Goal: Task Accomplishment & Management: Use online tool/utility

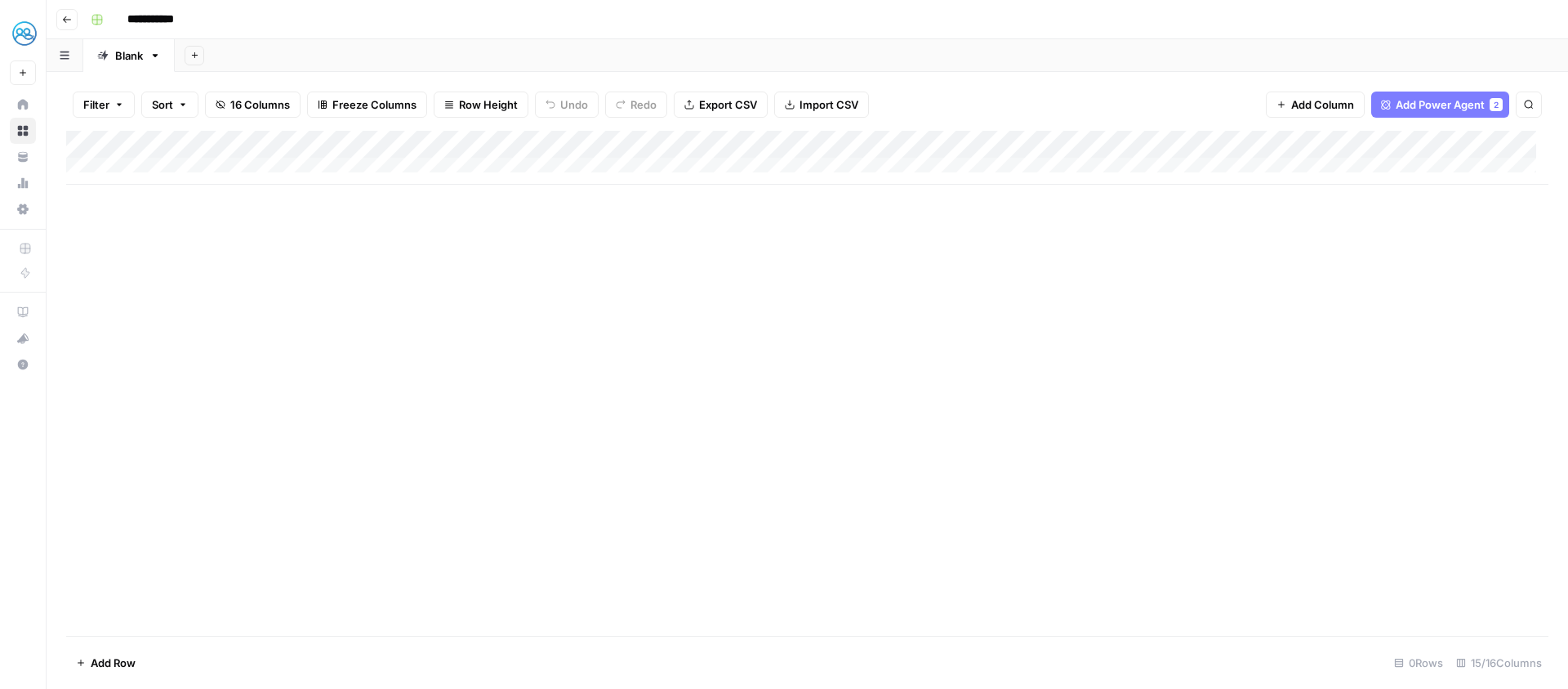
click at [145, 17] on input "**********" at bounding box center [165, 19] width 92 height 26
click at [941, 455] on div "Add Column" at bounding box center [807, 383] width 1482 height 505
type input "**********"
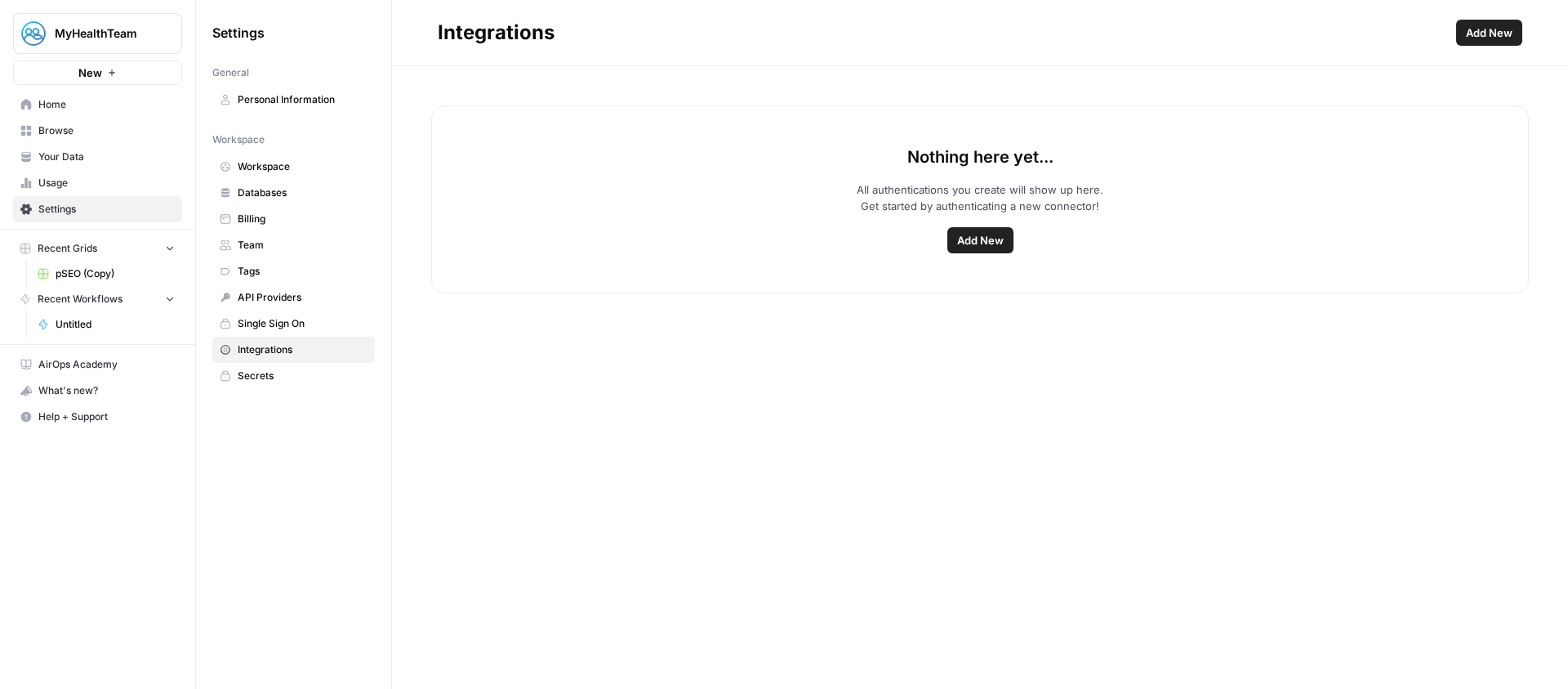
click at [969, 224] on div "Nothing here yet... All authentications you create will show up here. Get start…" at bounding box center [979, 199] width 1098 height 188
click at [957, 229] on button "Add New" at bounding box center [980, 239] width 66 height 26
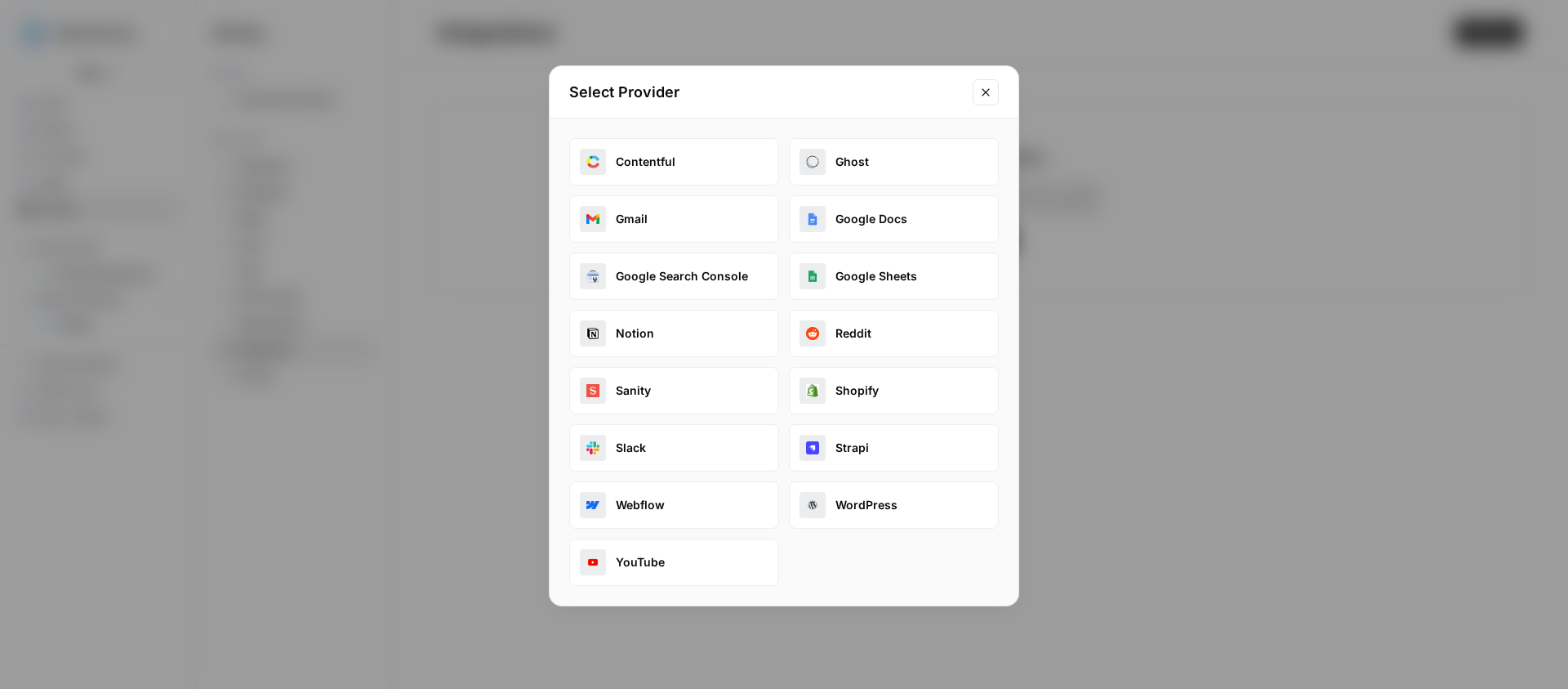
click at [652, 277] on button "Google Search Console" at bounding box center [674, 276] width 210 height 47
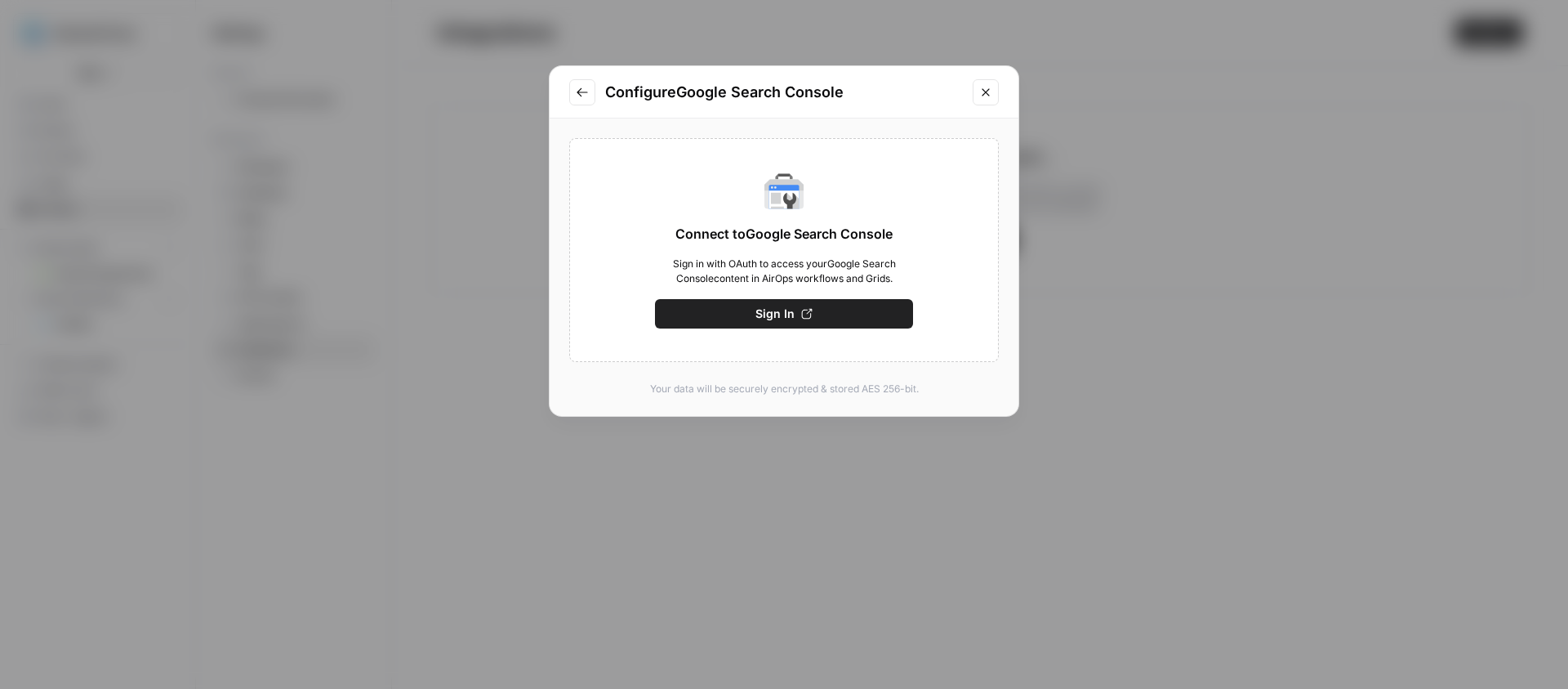
click at [763, 318] on span "Sign In" at bounding box center [775, 313] width 39 height 16
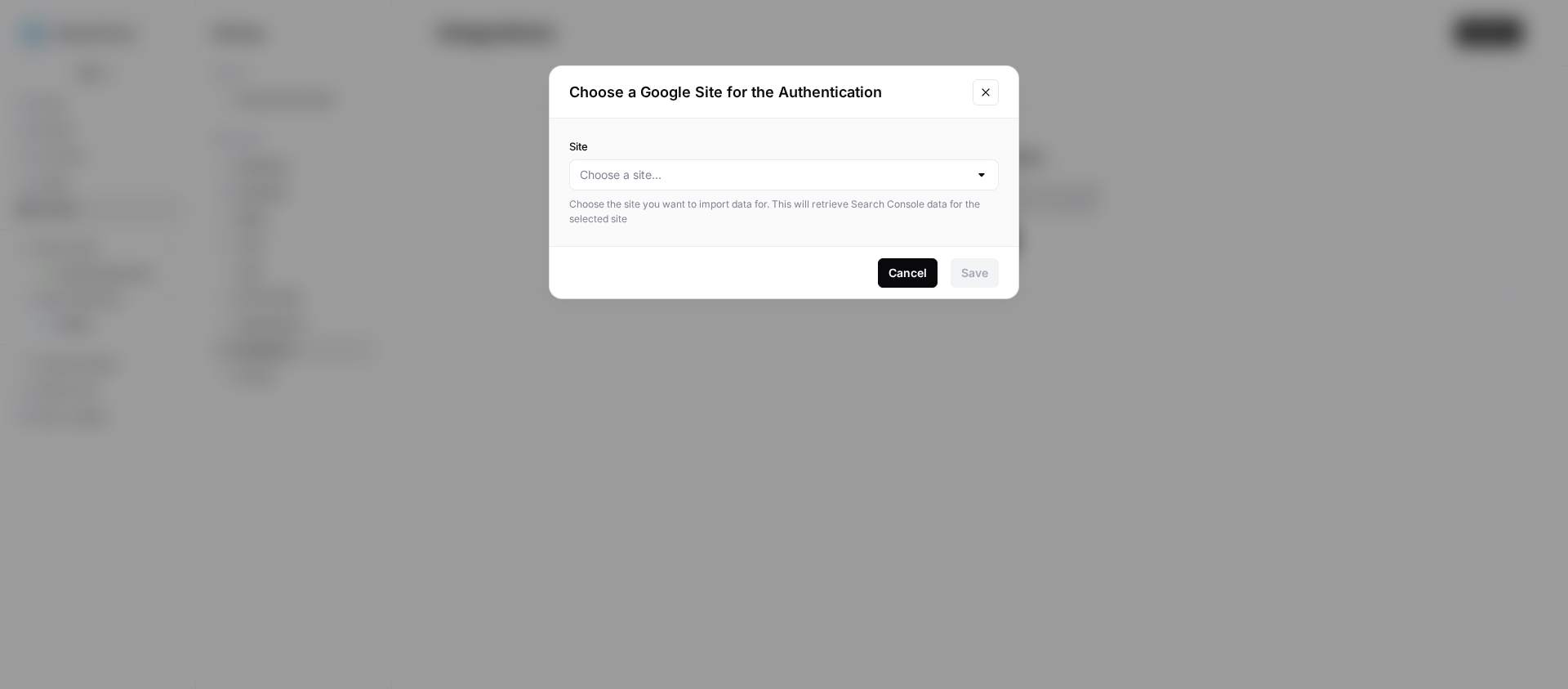
click at [967, 183] on div at bounding box center [784, 175] width 430 height 31
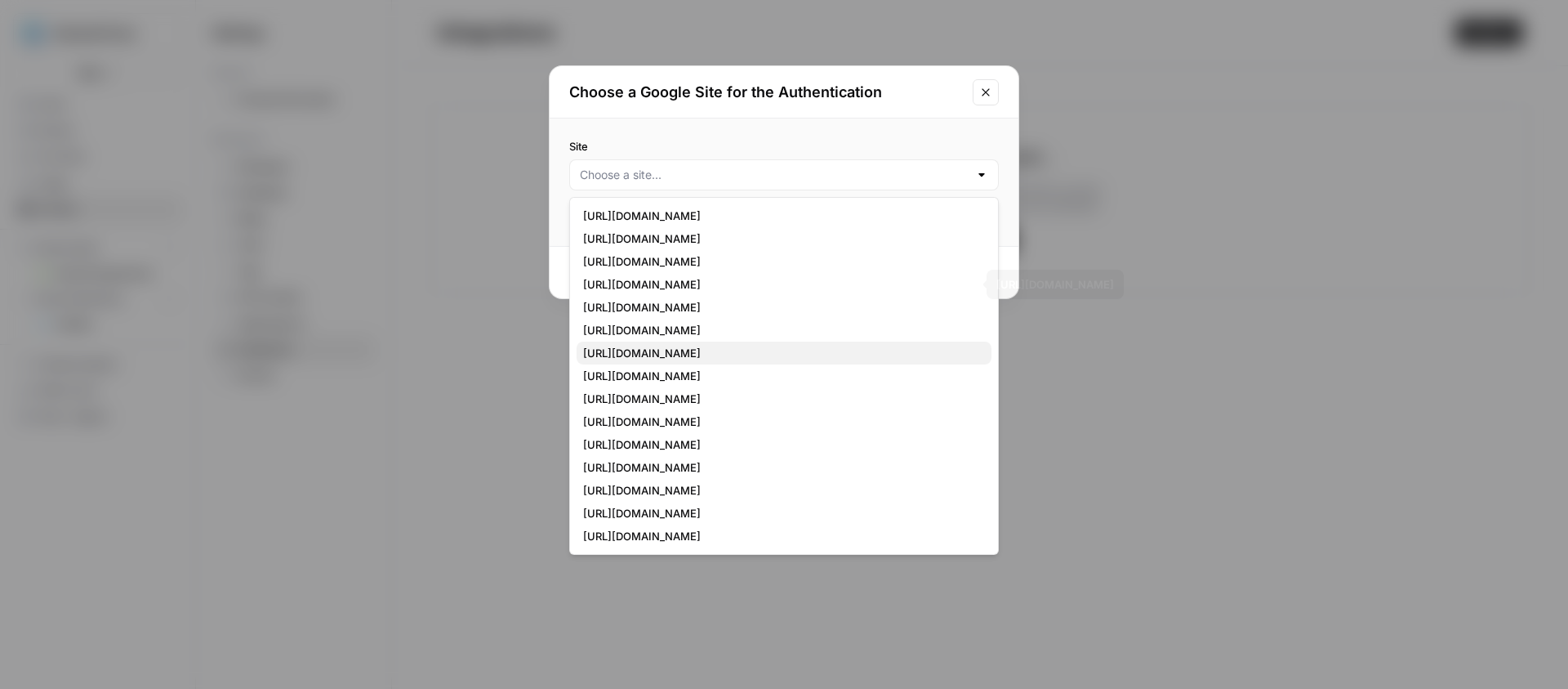
click at [767, 345] on span "https://www.mycrohnsandcolitisteam.com/" at bounding box center [780, 352] width 396 height 16
type input "https://www.mycrohnsandcolitisteam.com/"
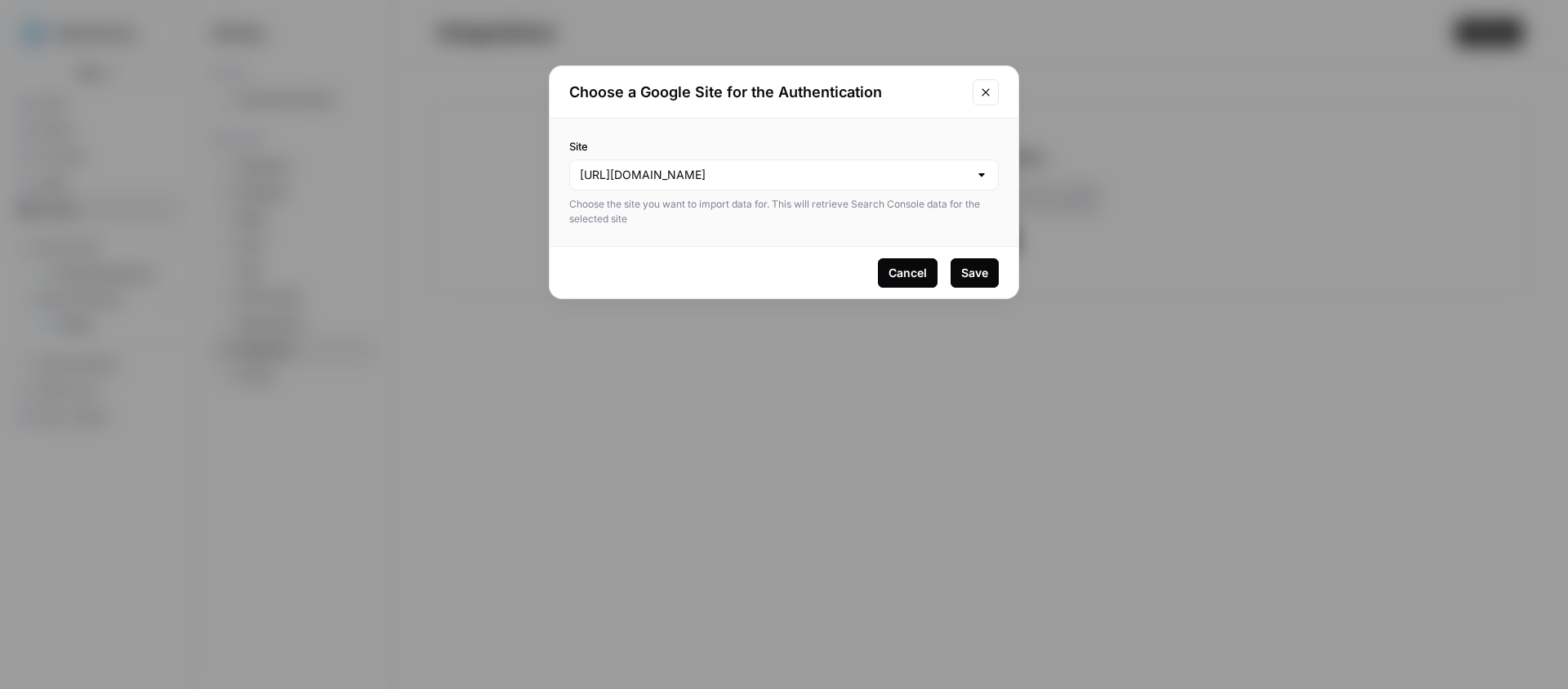
click at [977, 276] on div "Save" at bounding box center [975, 272] width 27 height 16
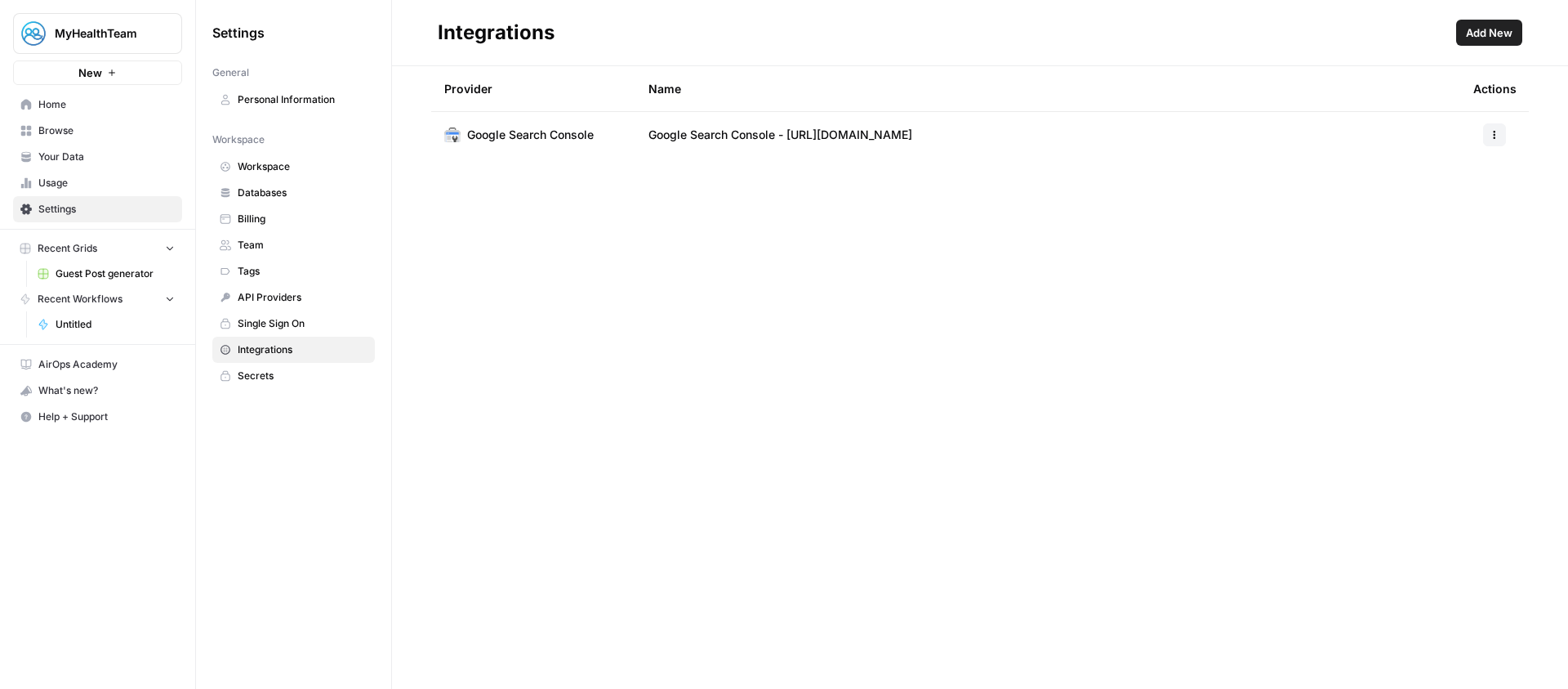
click at [1495, 133] on icon "button" at bounding box center [1495, 132] width 3 height 3
click at [1495, 132] on icon "button" at bounding box center [1495, 132] width 3 height 3
click at [1483, 31] on span "Add New" at bounding box center [1489, 32] width 46 height 16
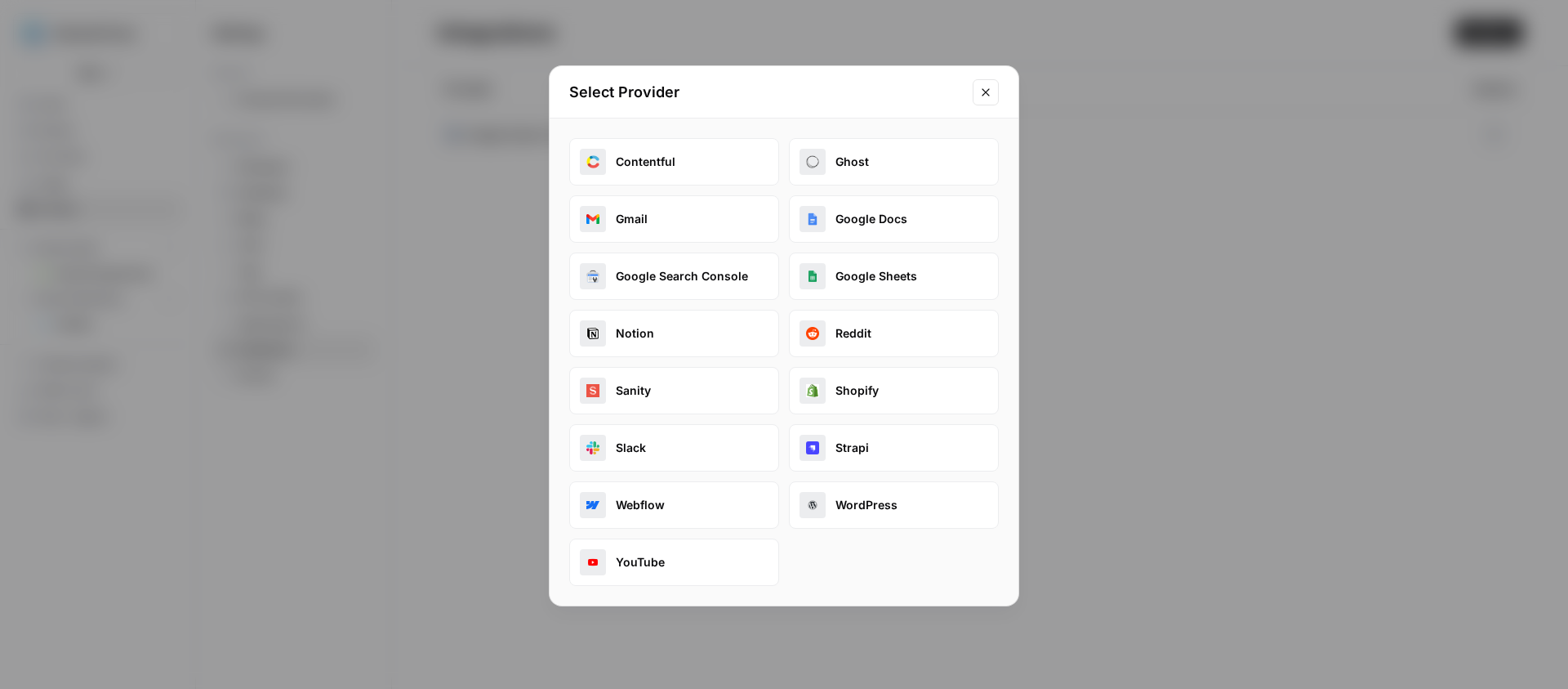
click at [663, 277] on button "Google Search Console" at bounding box center [674, 276] width 210 height 47
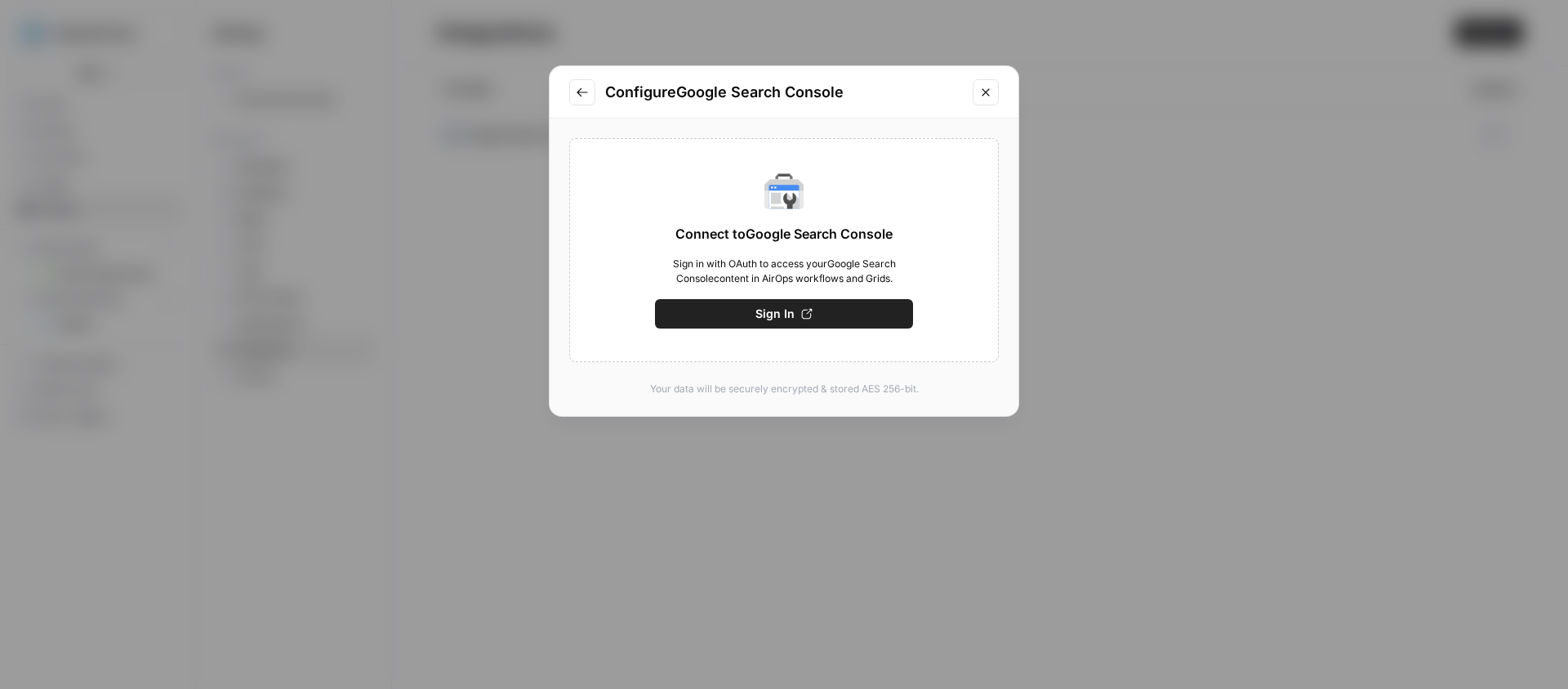
click at [827, 307] on button "Sign In" at bounding box center [784, 313] width 258 height 29
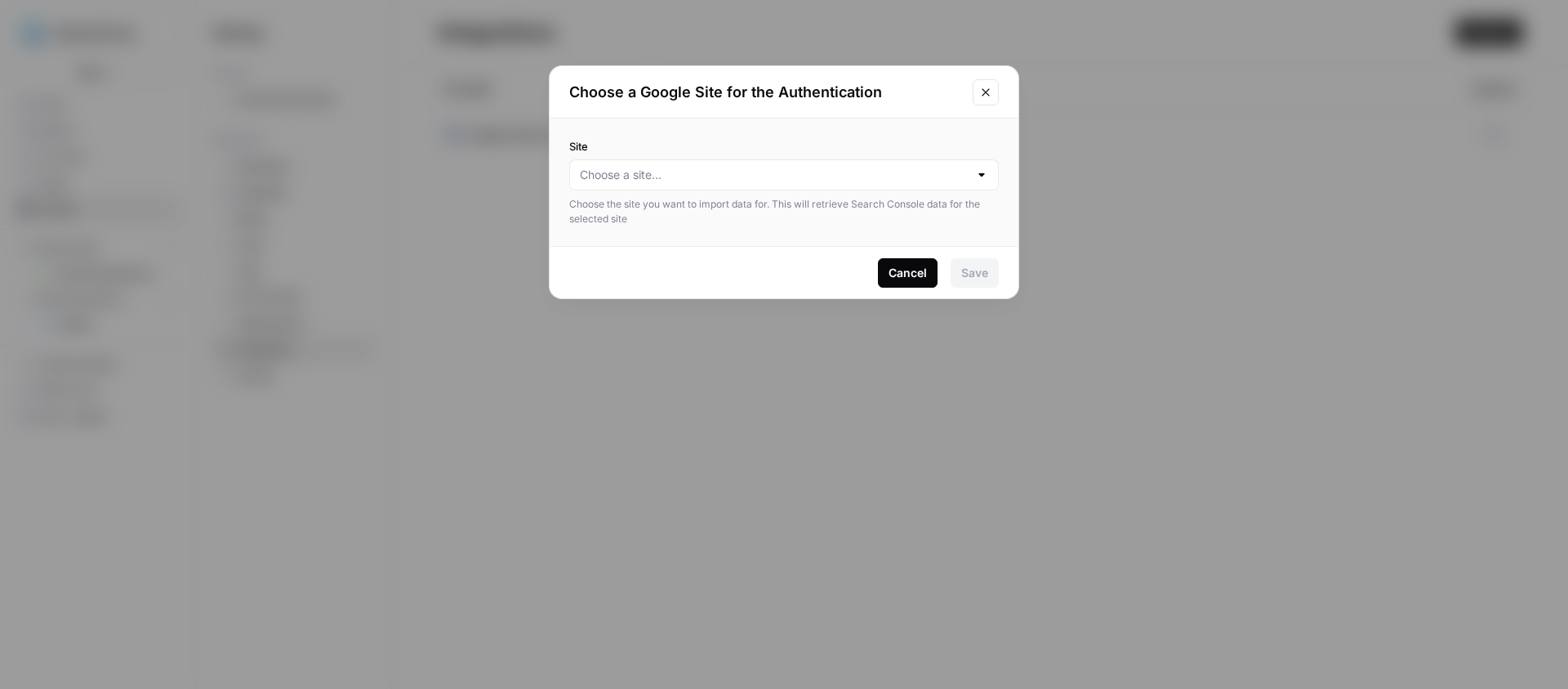
click at [975, 172] on div at bounding box center [982, 174] width 13 height 16
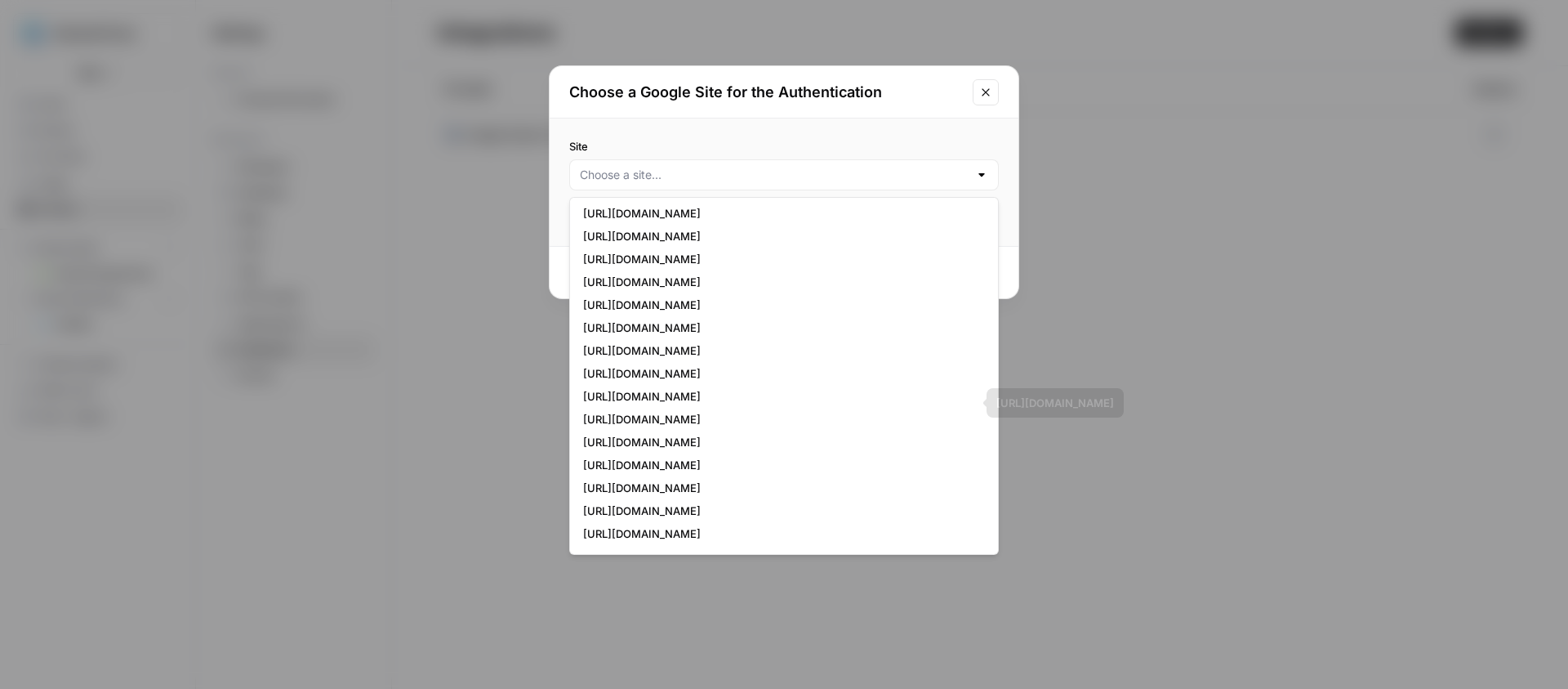
scroll to position [362, 0]
click at [701, 409] on span "https://www.mymsteam.com/" at bounding box center [780, 402] width 396 height 16
type input "https://www.mymsteam.com/"
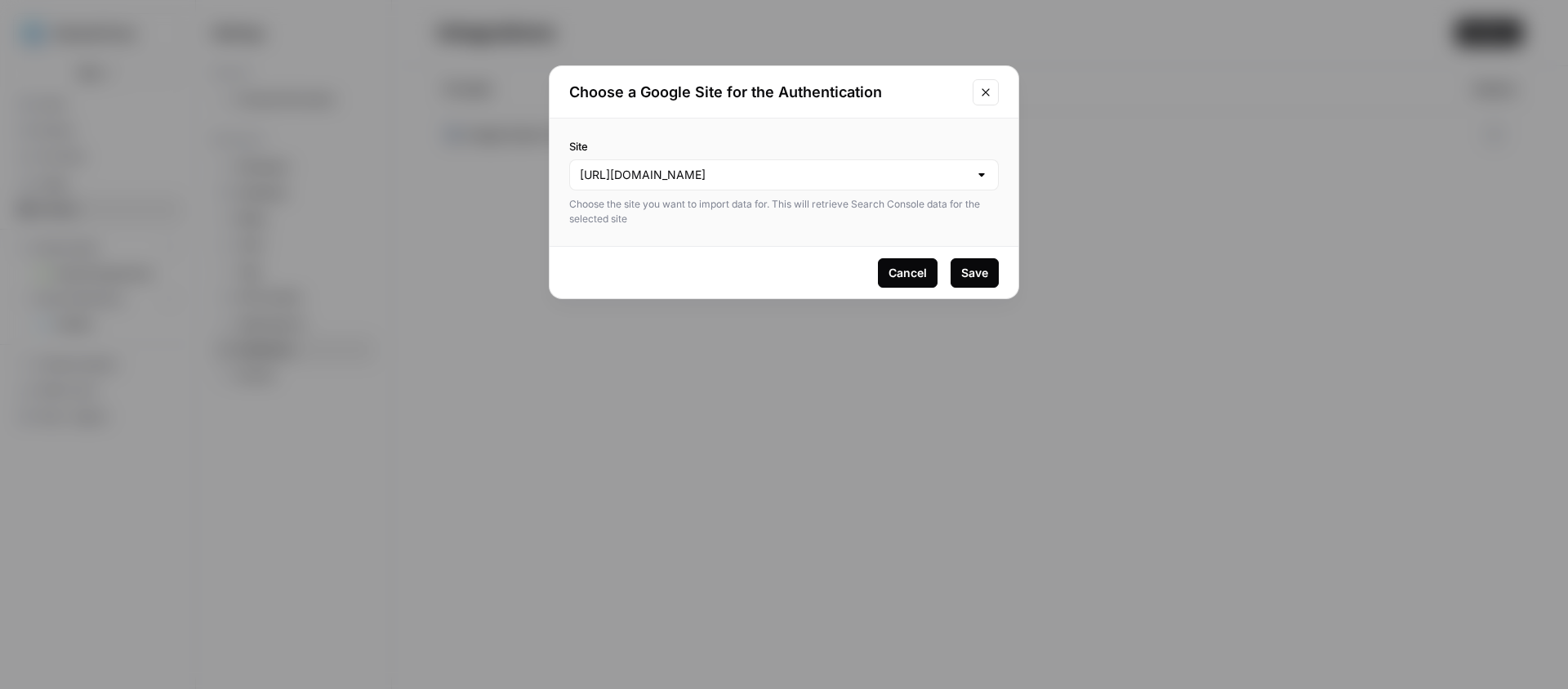
click at [968, 268] on div "Save" at bounding box center [975, 272] width 27 height 16
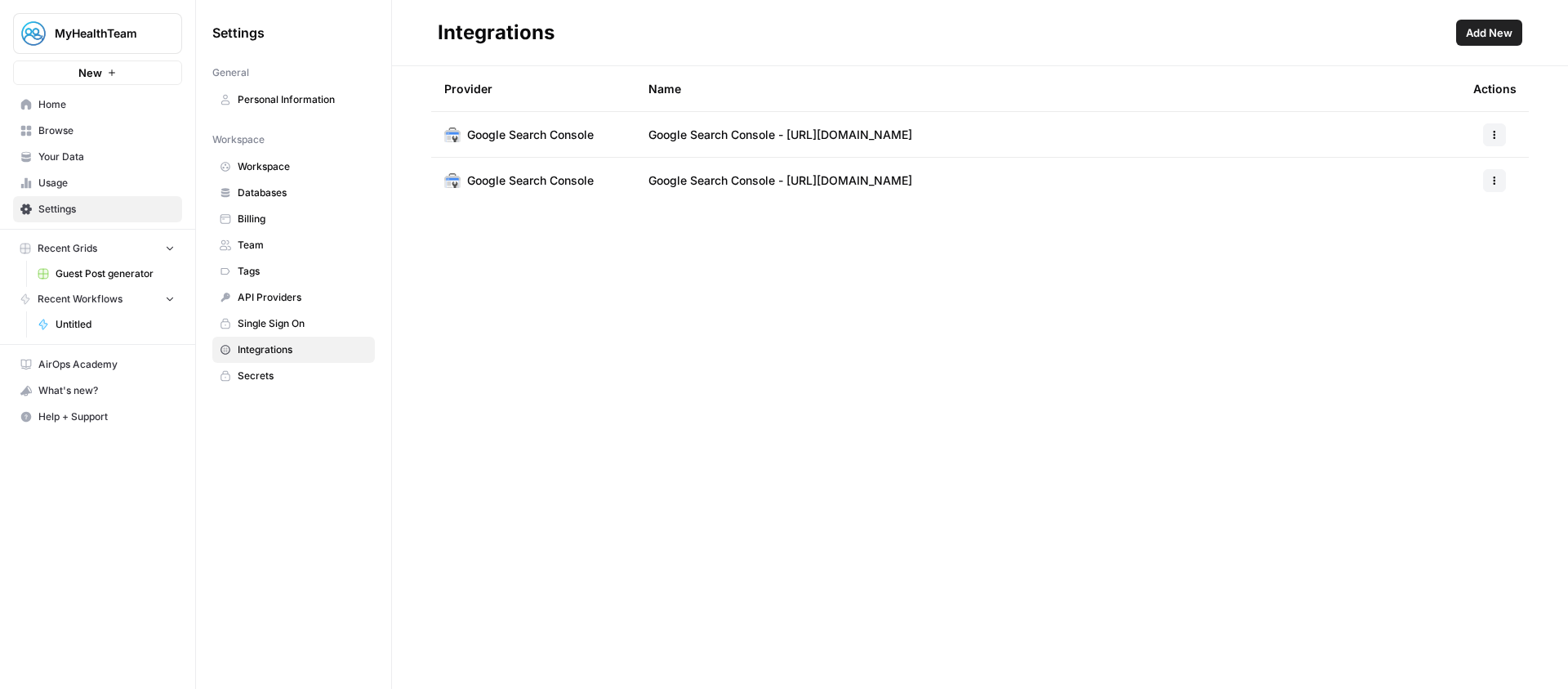
click at [1493, 32] on span "Add New" at bounding box center [1489, 32] width 46 height 16
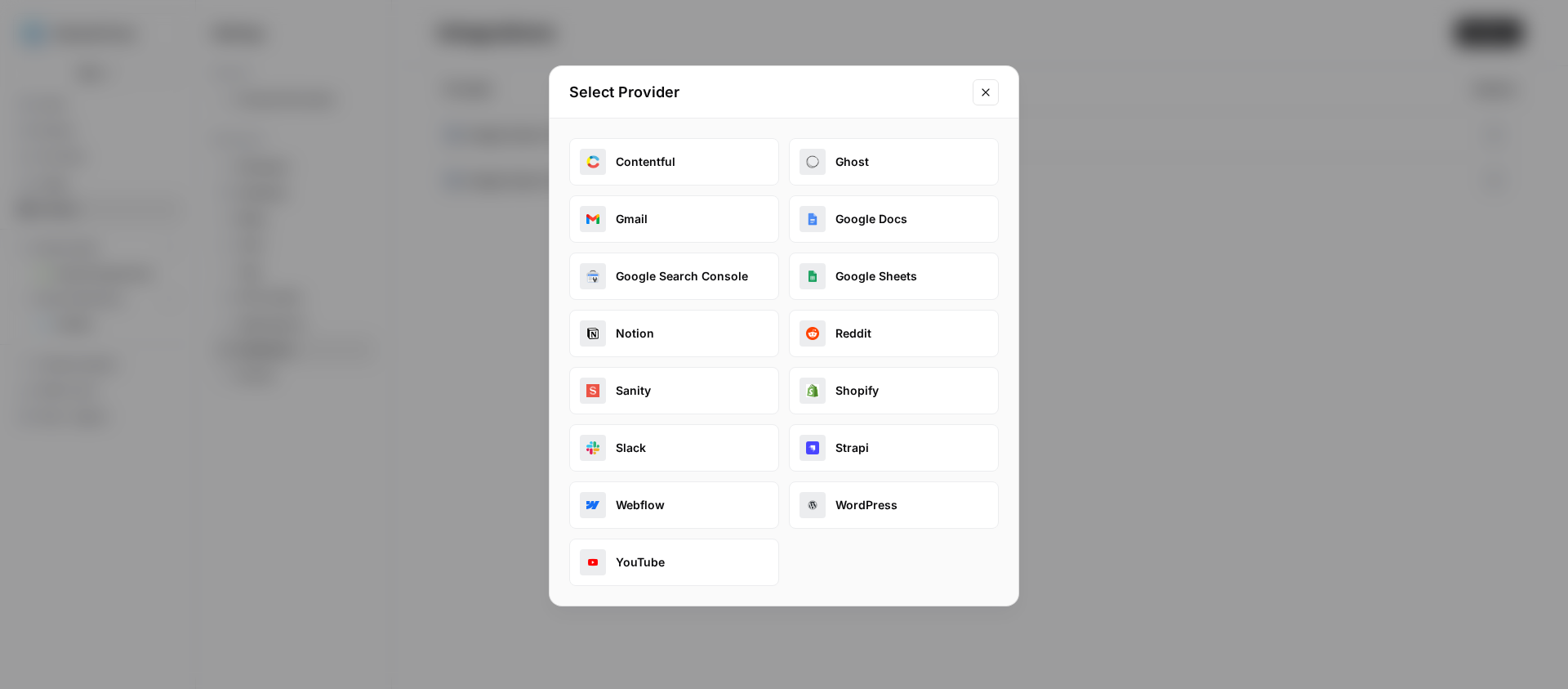
click at [653, 271] on button "Google Search Console" at bounding box center [674, 276] width 210 height 47
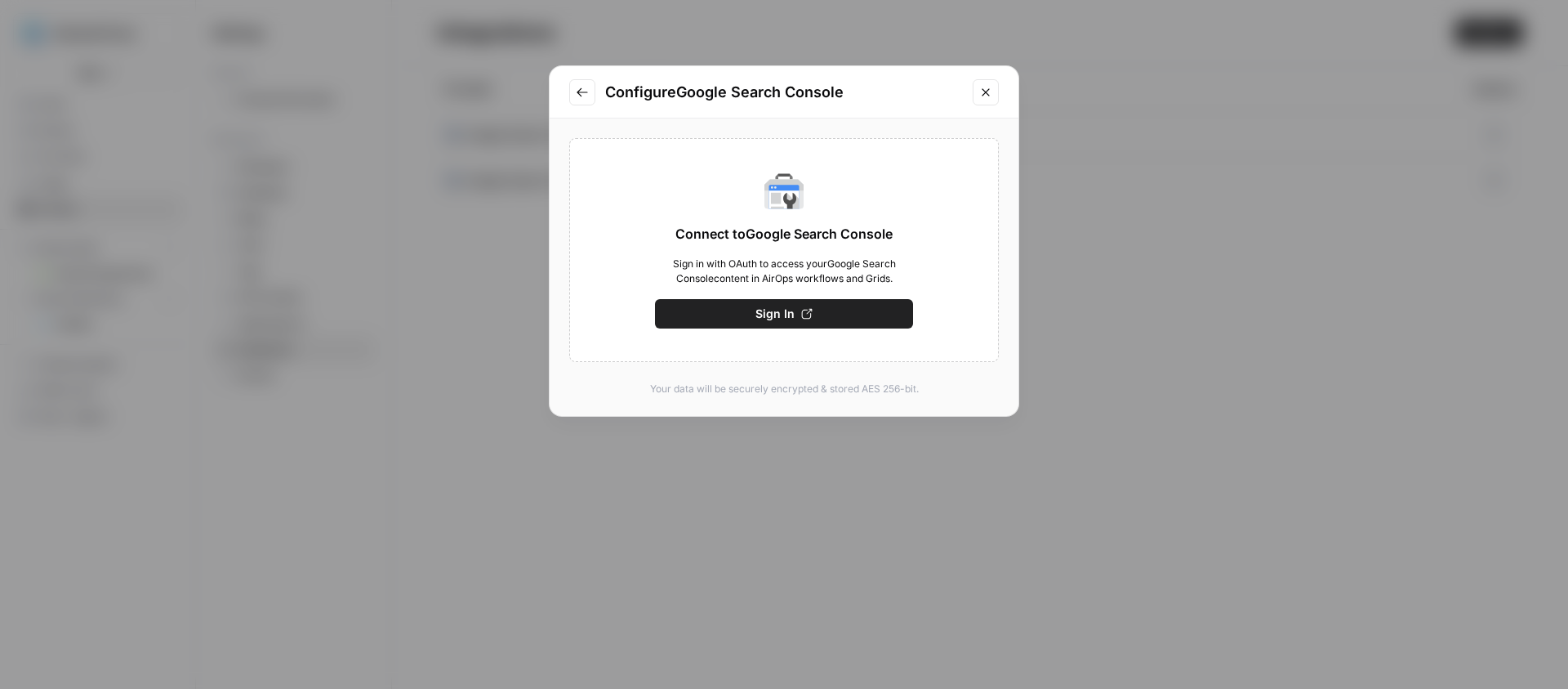
click at [841, 304] on button "Sign In" at bounding box center [784, 313] width 258 height 29
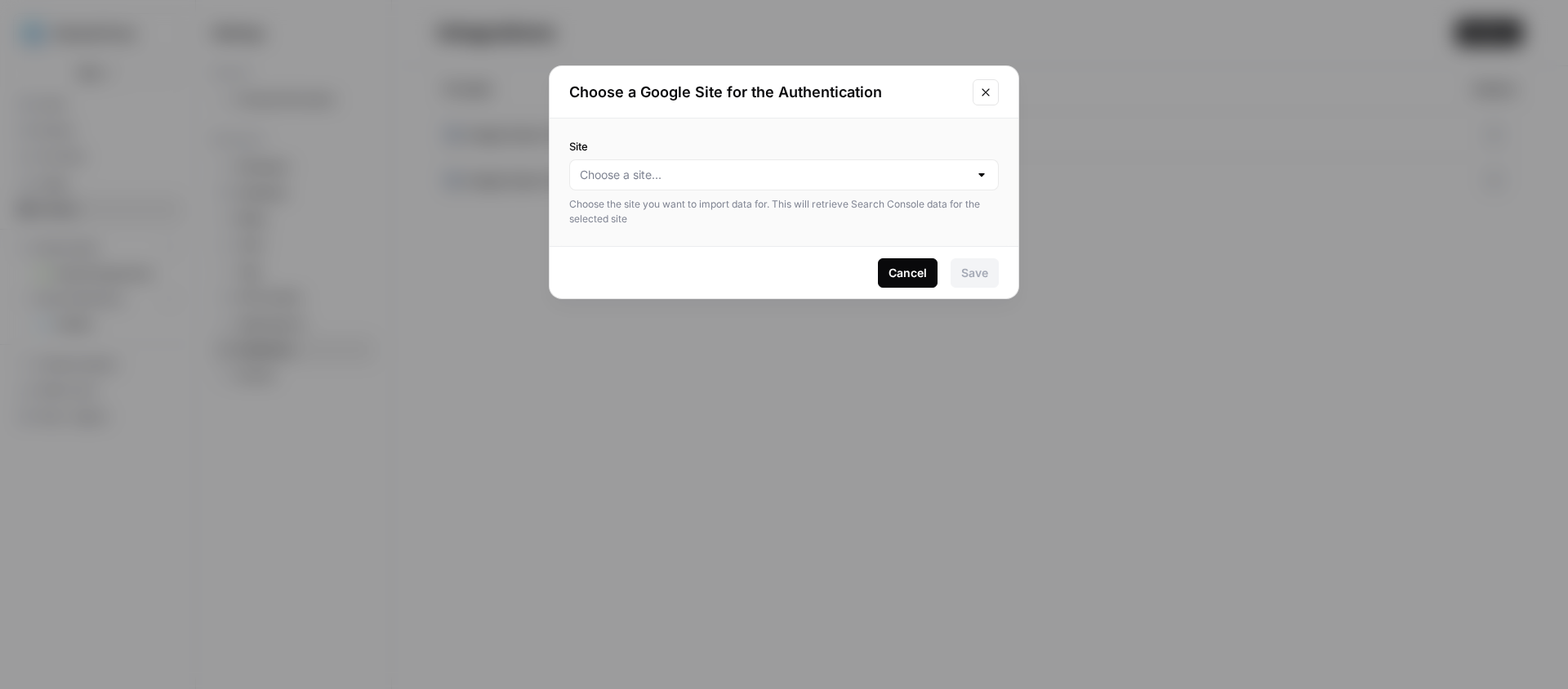
click at [983, 175] on div at bounding box center [982, 174] width 13 height 16
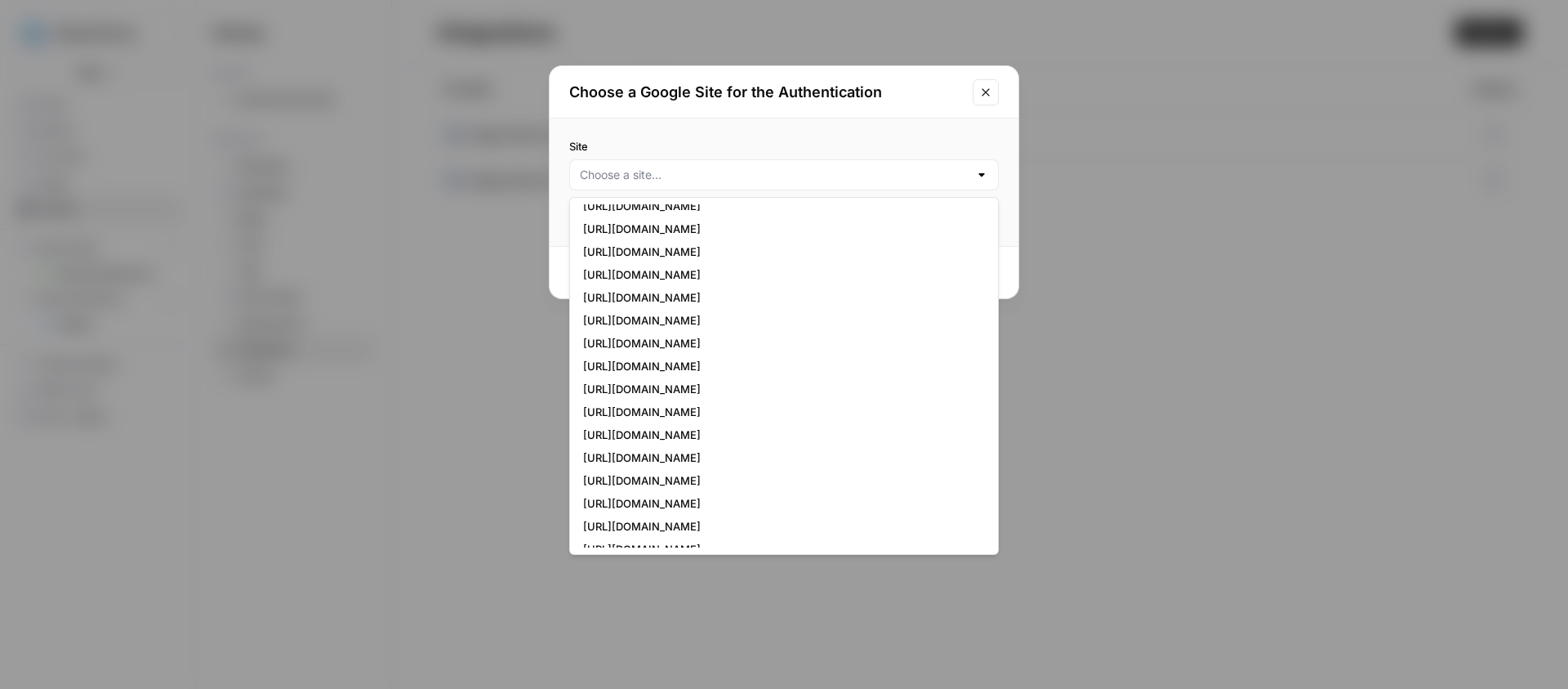
scroll to position [39, 0]
click at [785, 181] on input "Site" at bounding box center [774, 174] width 389 height 16
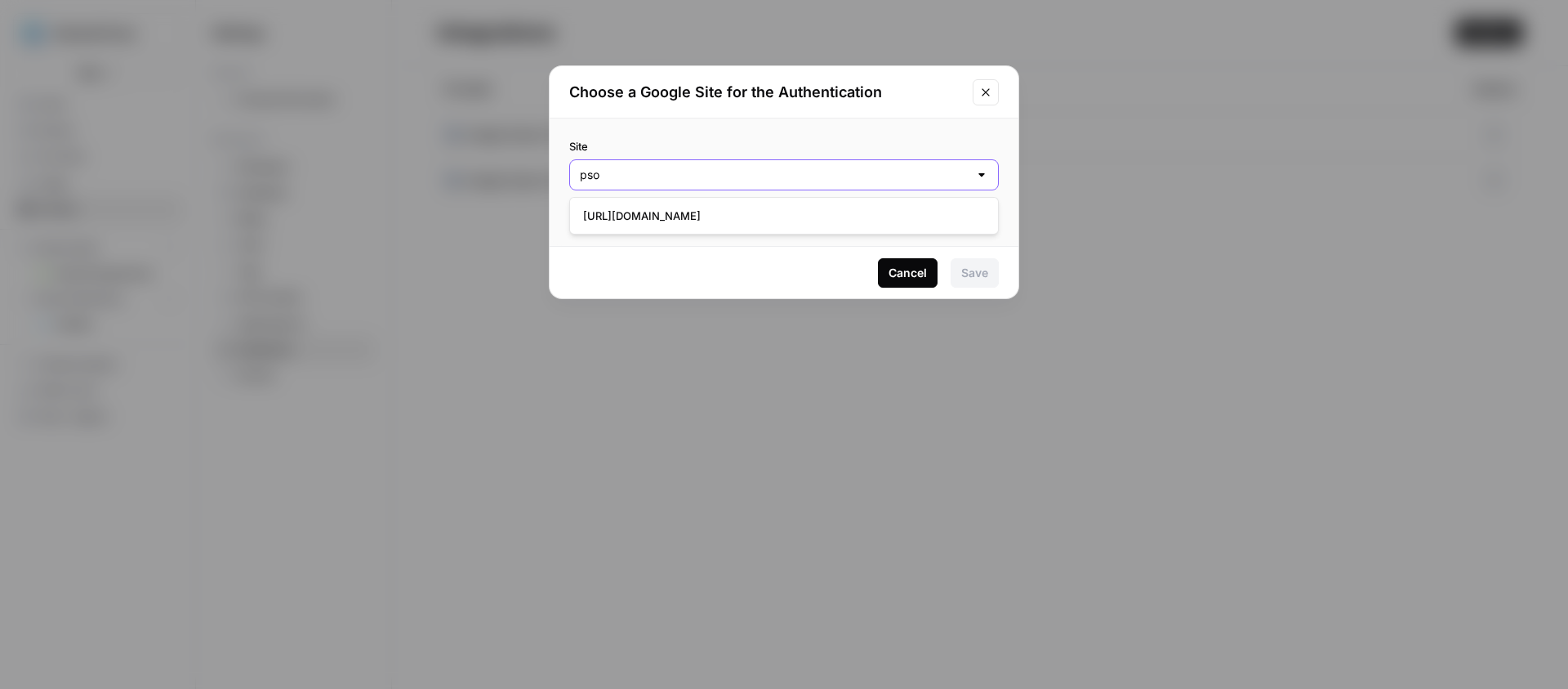
scroll to position [0, 0]
click at [781, 211] on span "https://www.mypsoriasisteam.com/" at bounding box center [780, 215] width 396 height 16
type input "https://www.mypsoriasisteam.com/"
click at [988, 260] on button "Save" at bounding box center [974, 272] width 48 height 29
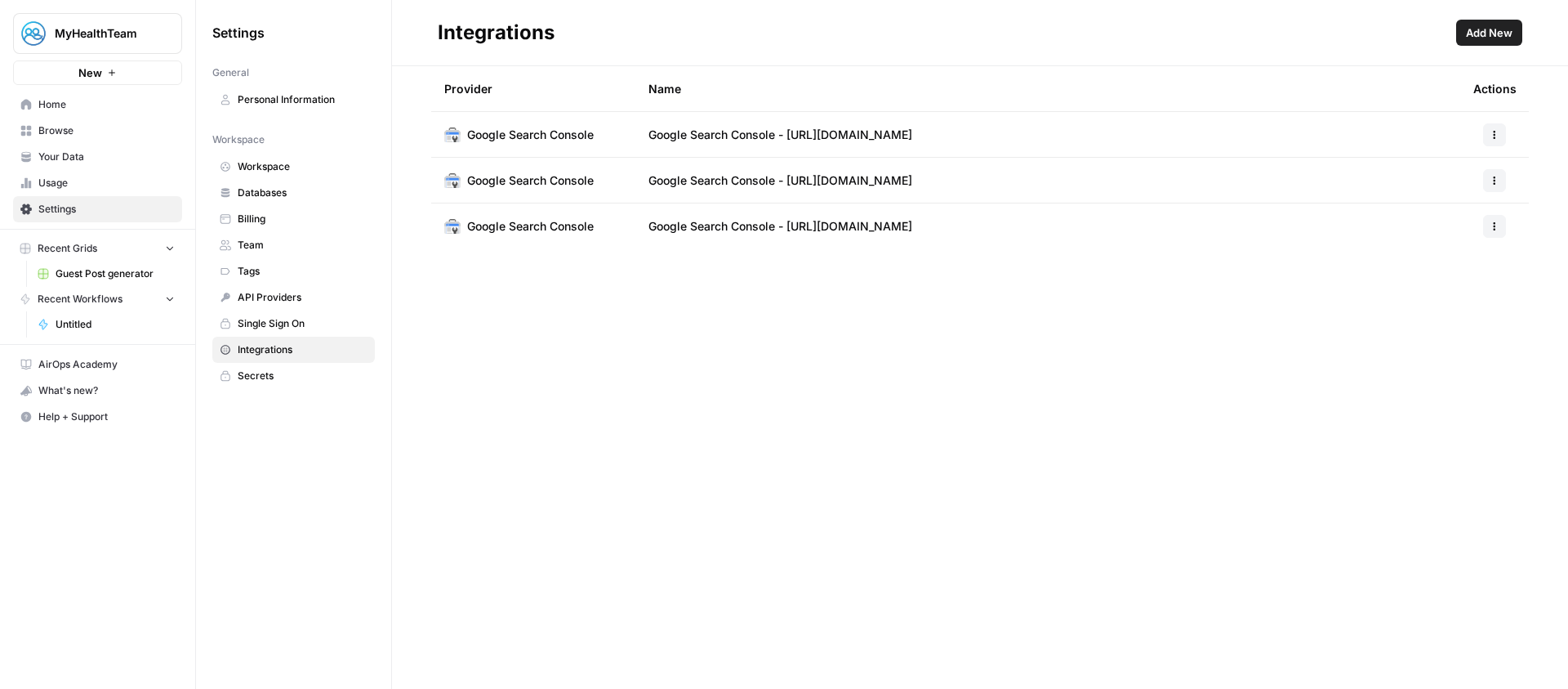
click at [92, 108] on span "Home" at bounding box center [107, 105] width 136 height 15
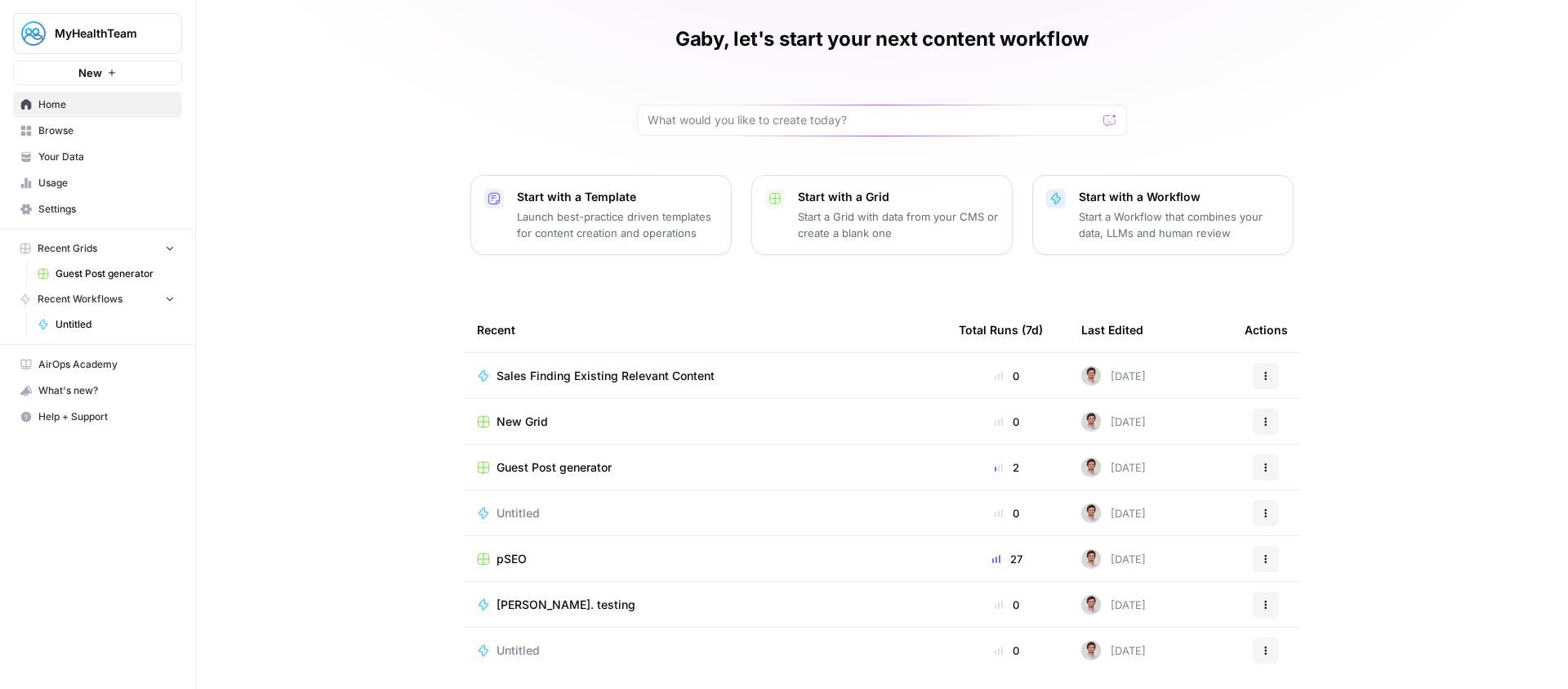
scroll to position [63, 0]
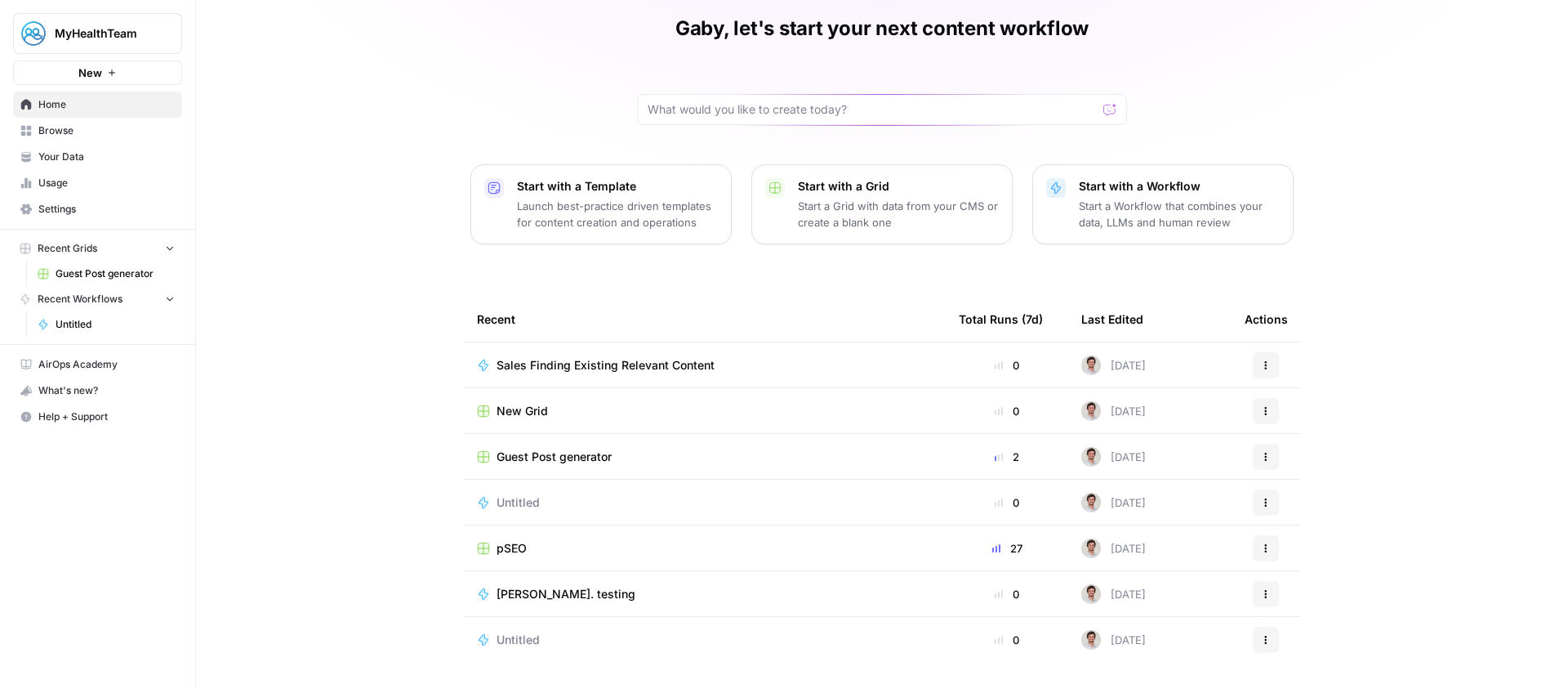
click at [695, 371] on span "Sales Finding Existing Relevant Content" at bounding box center [606, 365] width 218 height 16
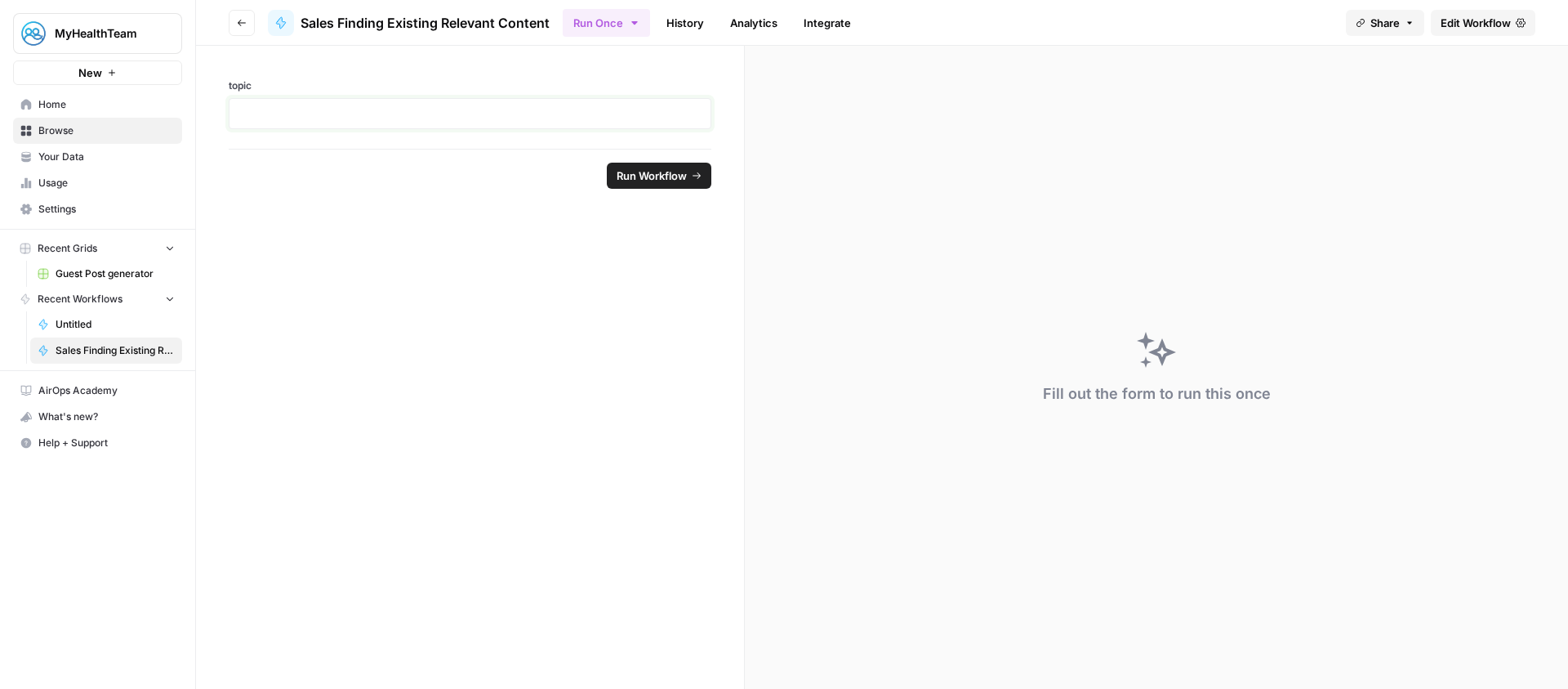
click at [548, 121] on p at bounding box center [469, 113] width 461 height 16
click at [514, 115] on p at bounding box center [469, 113] width 461 height 16
click at [625, 33] on button "Run Once" at bounding box center [606, 23] width 87 height 28
click at [718, 34] on ul "Run Once History Analytics Integrate" at bounding box center [711, 23] width 298 height 32
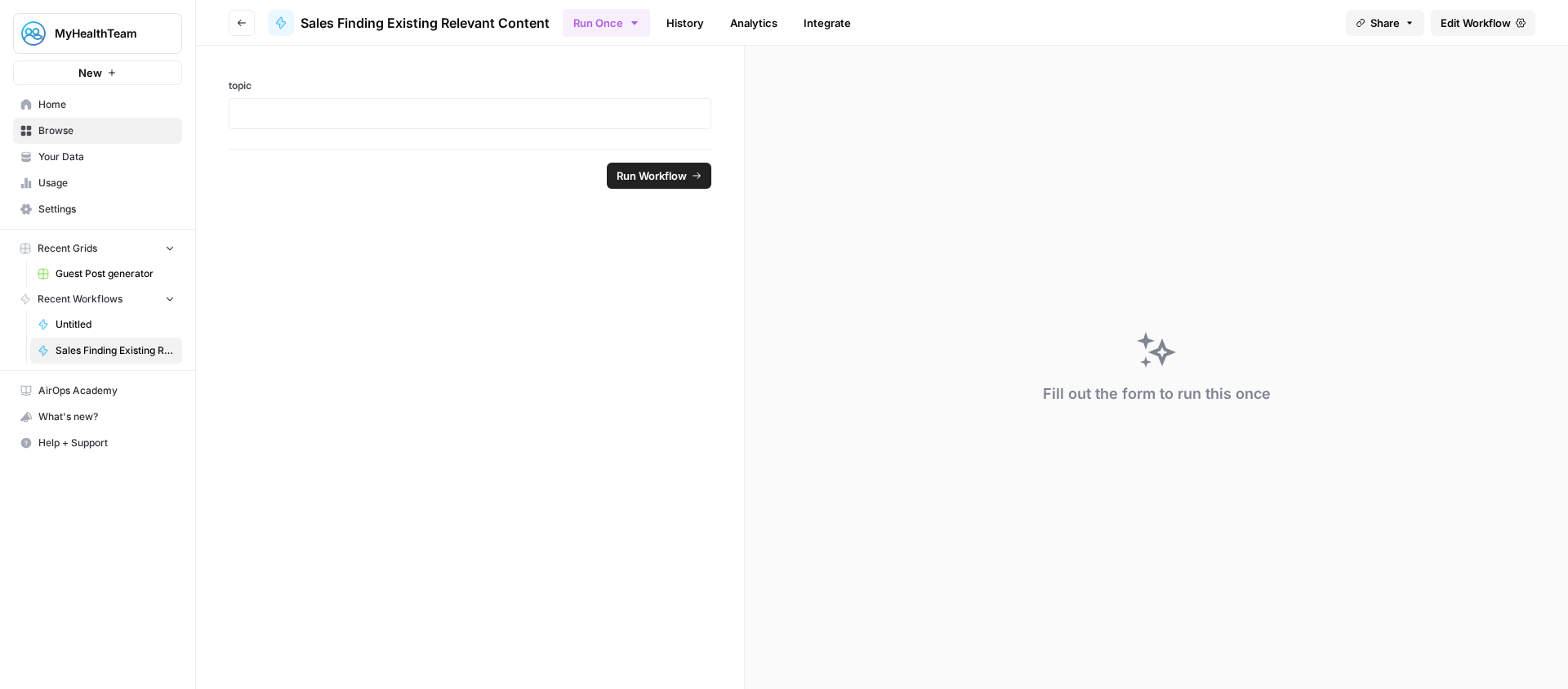
click at [693, 27] on link "History" at bounding box center [685, 23] width 57 height 26
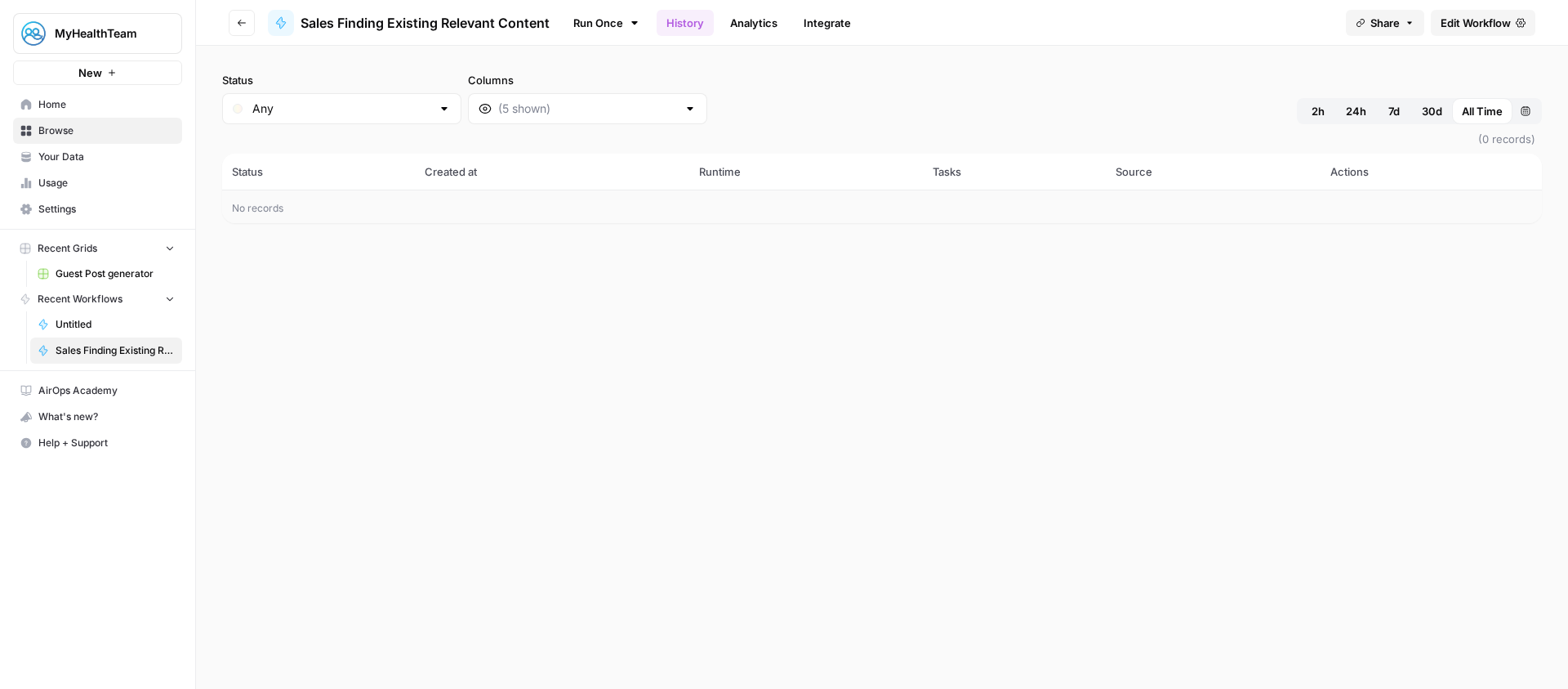
click at [761, 29] on link "Analytics" at bounding box center [754, 23] width 67 height 26
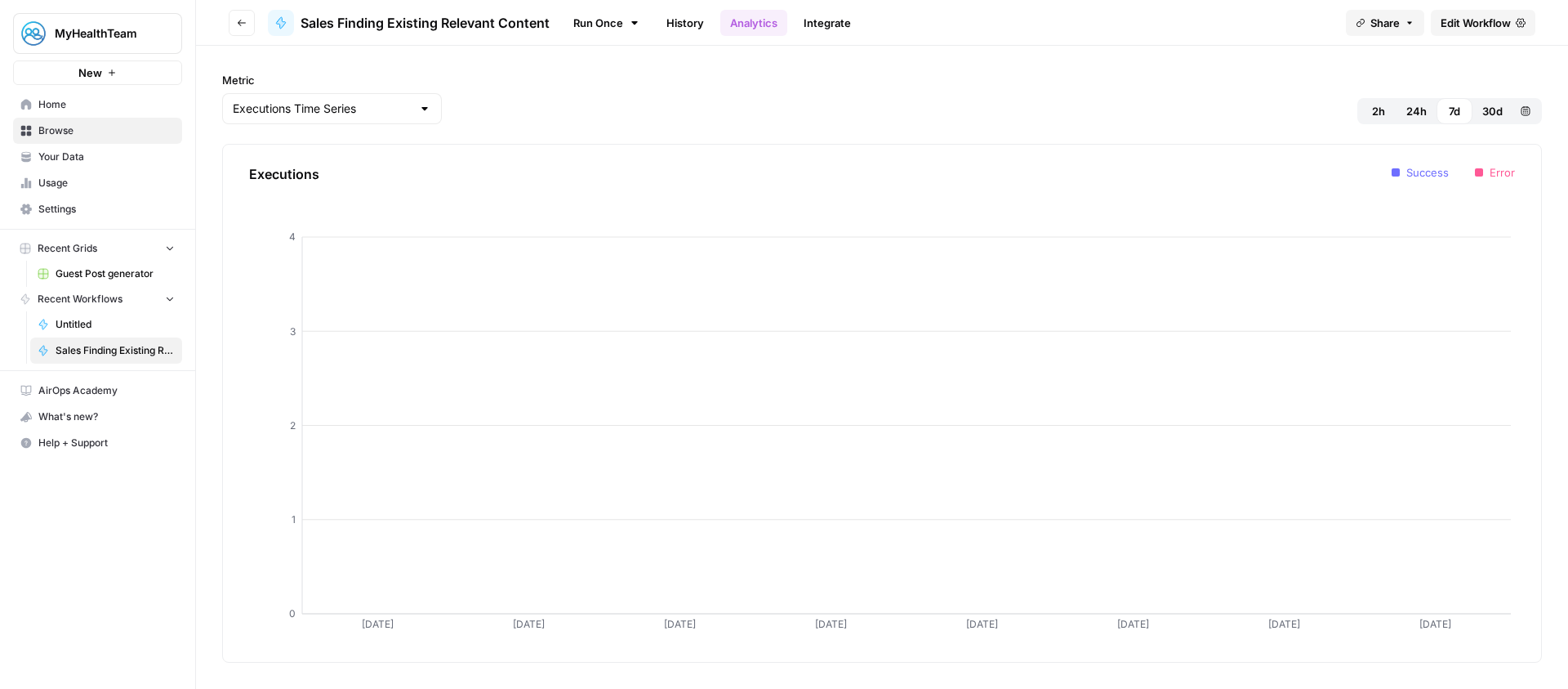
click at [822, 29] on link "Integrate" at bounding box center [827, 23] width 67 height 26
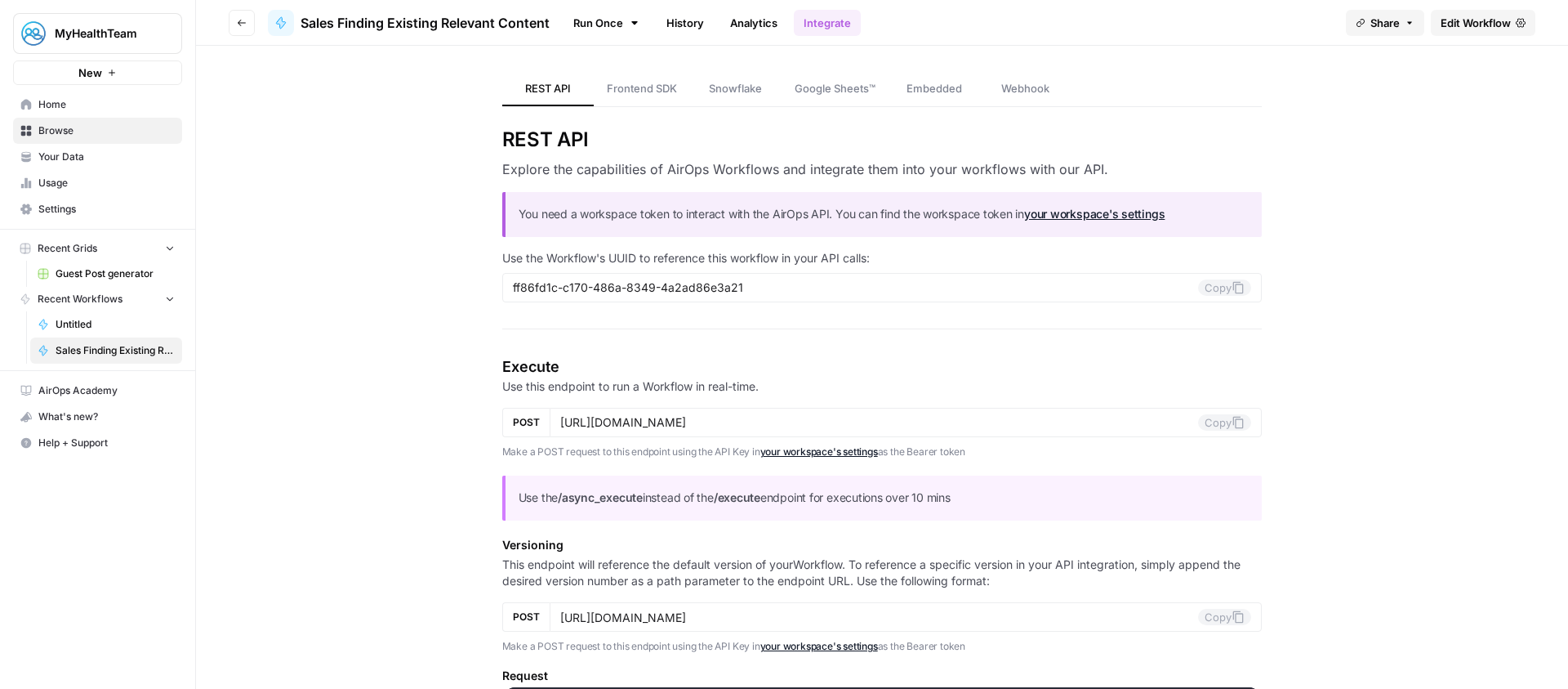
click at [419, 18] on span "Sales Finding Existing Relevant Content" at bounding box center [425, 23] width 249 height 19
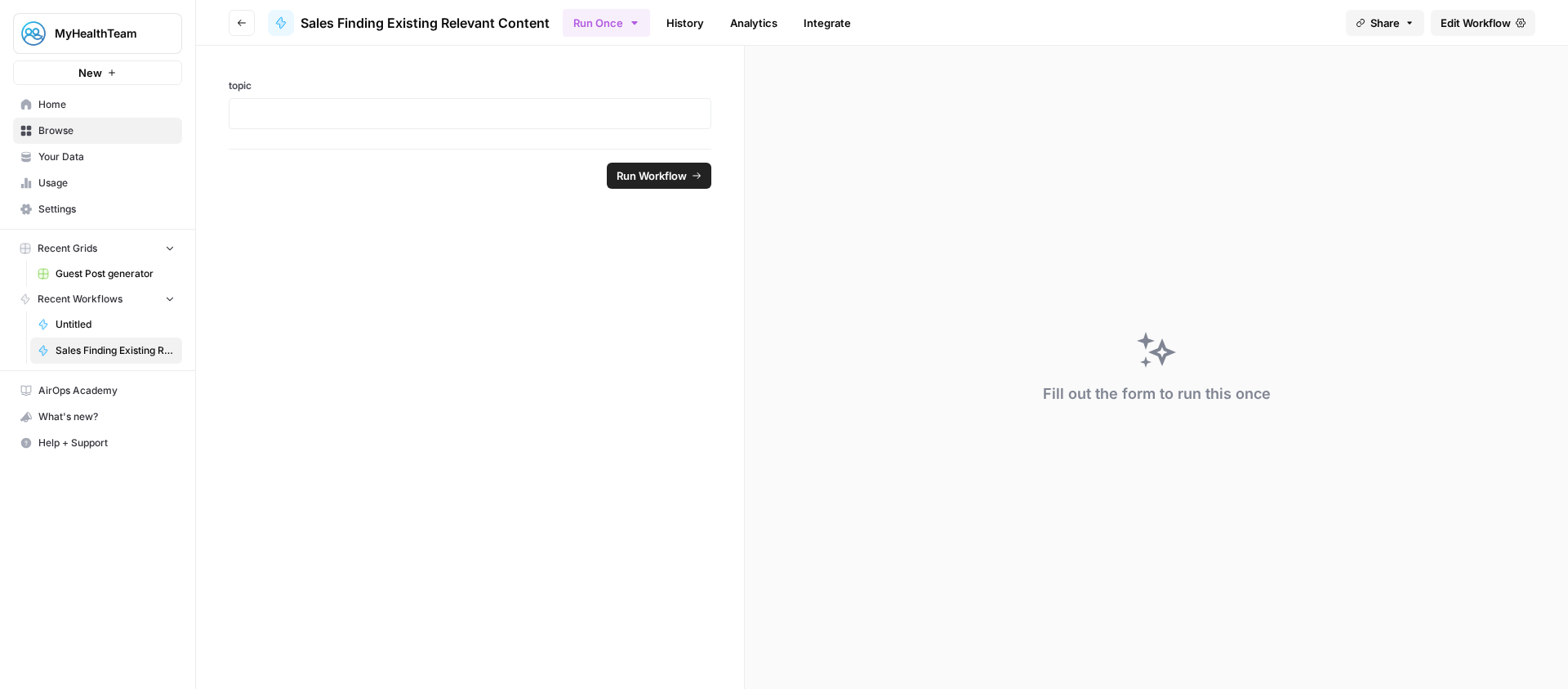
click at [228, 22] on button "Go back" at bounding box center [241, 23] width 26 height 26
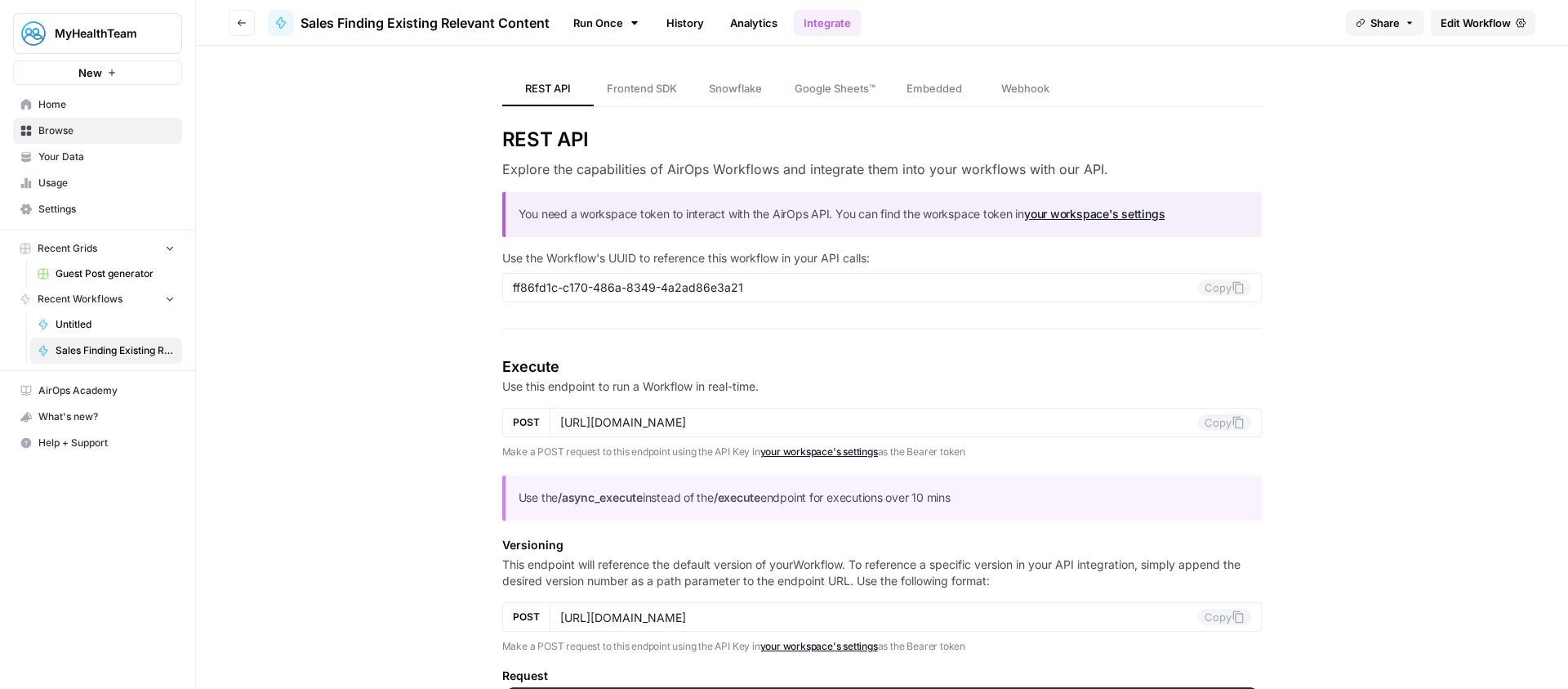
click at [104, 104] on span "Home" at bounding box center [107, 105] width 136 height 15
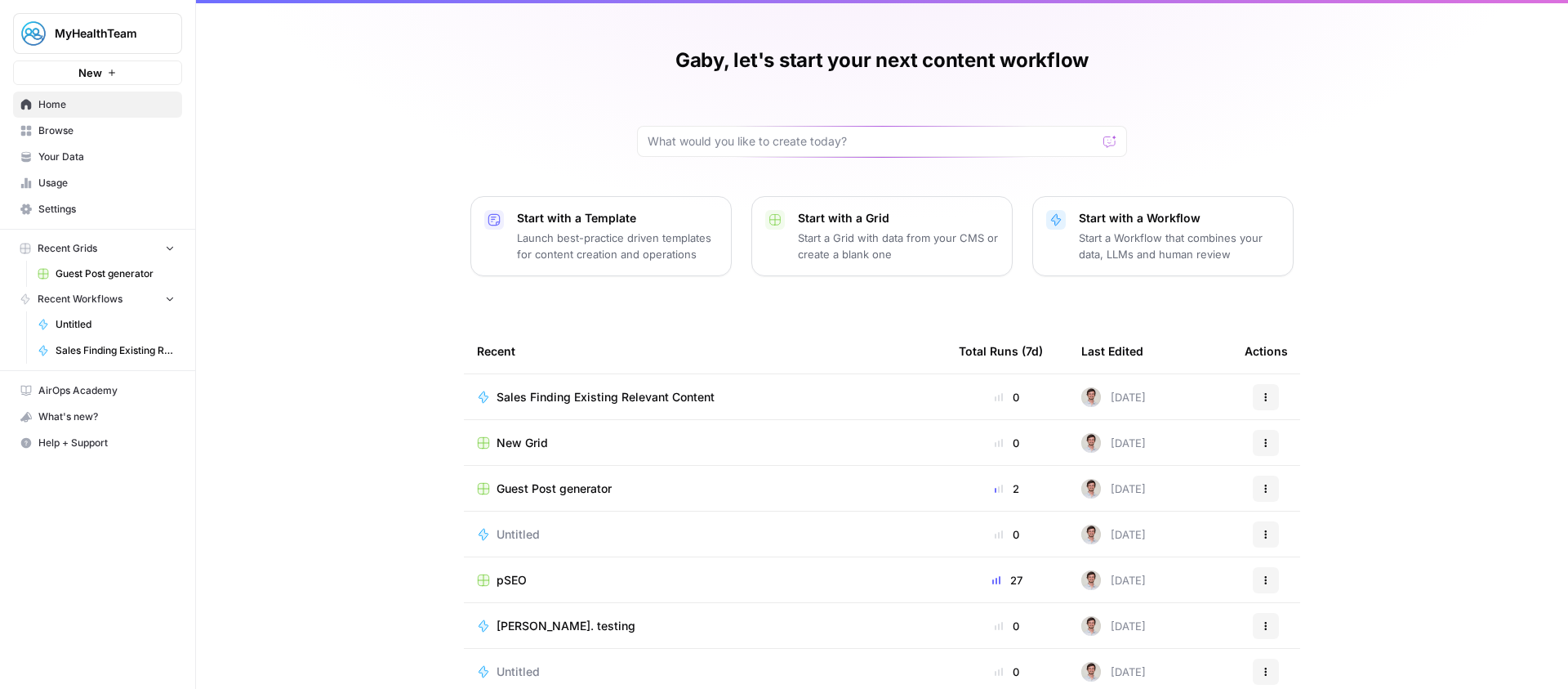
scroll to position [63, 0]
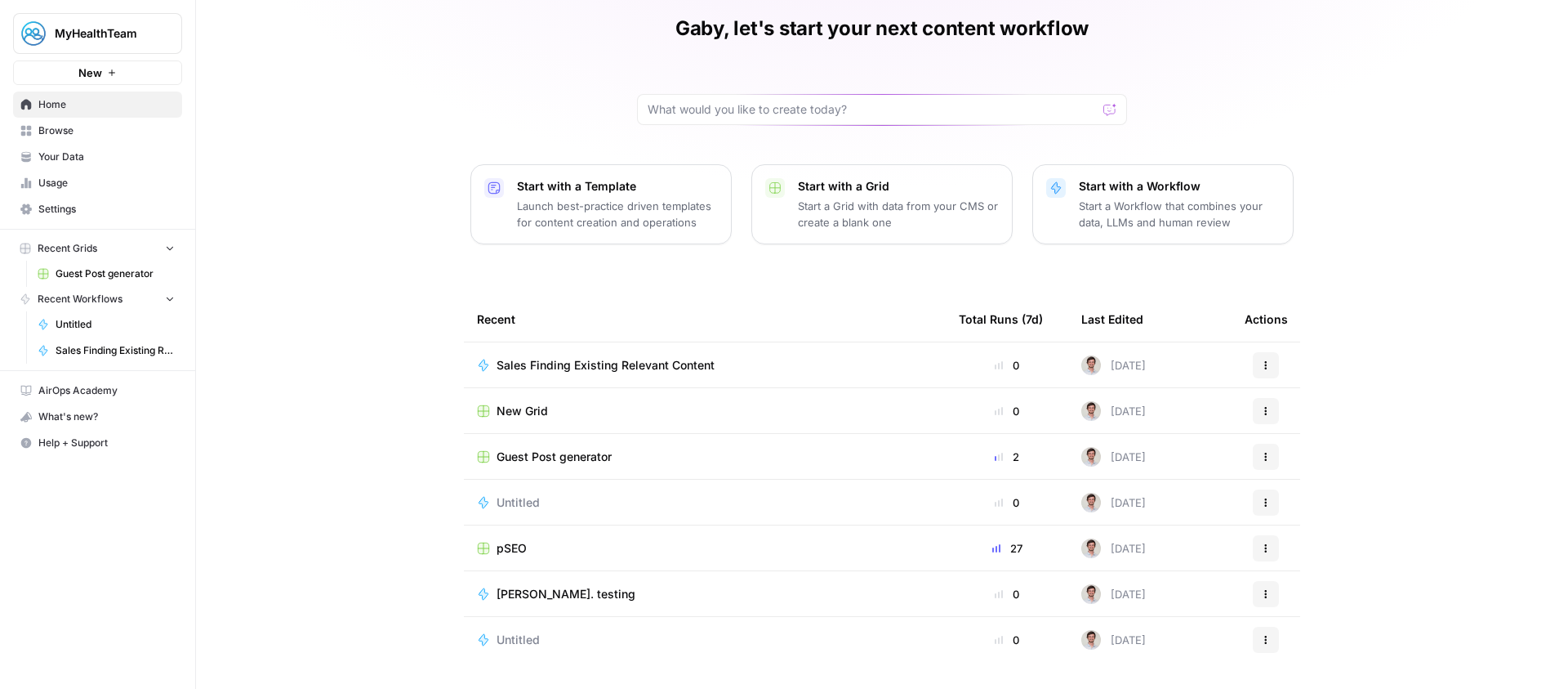
click at [1408, 372] on div "Gaby, let's start your next content workflow Start with a Template Launch best-…" at bounding box center [882, 313] width 1372 height 752
click at [312, 465] on div "Gaby, let's start your next content workflow Start with a Template Launch best-…" at bounding box center [882, 313] width 1372 height 752
